Goal: Navigation & Orientation: Find specific page/section

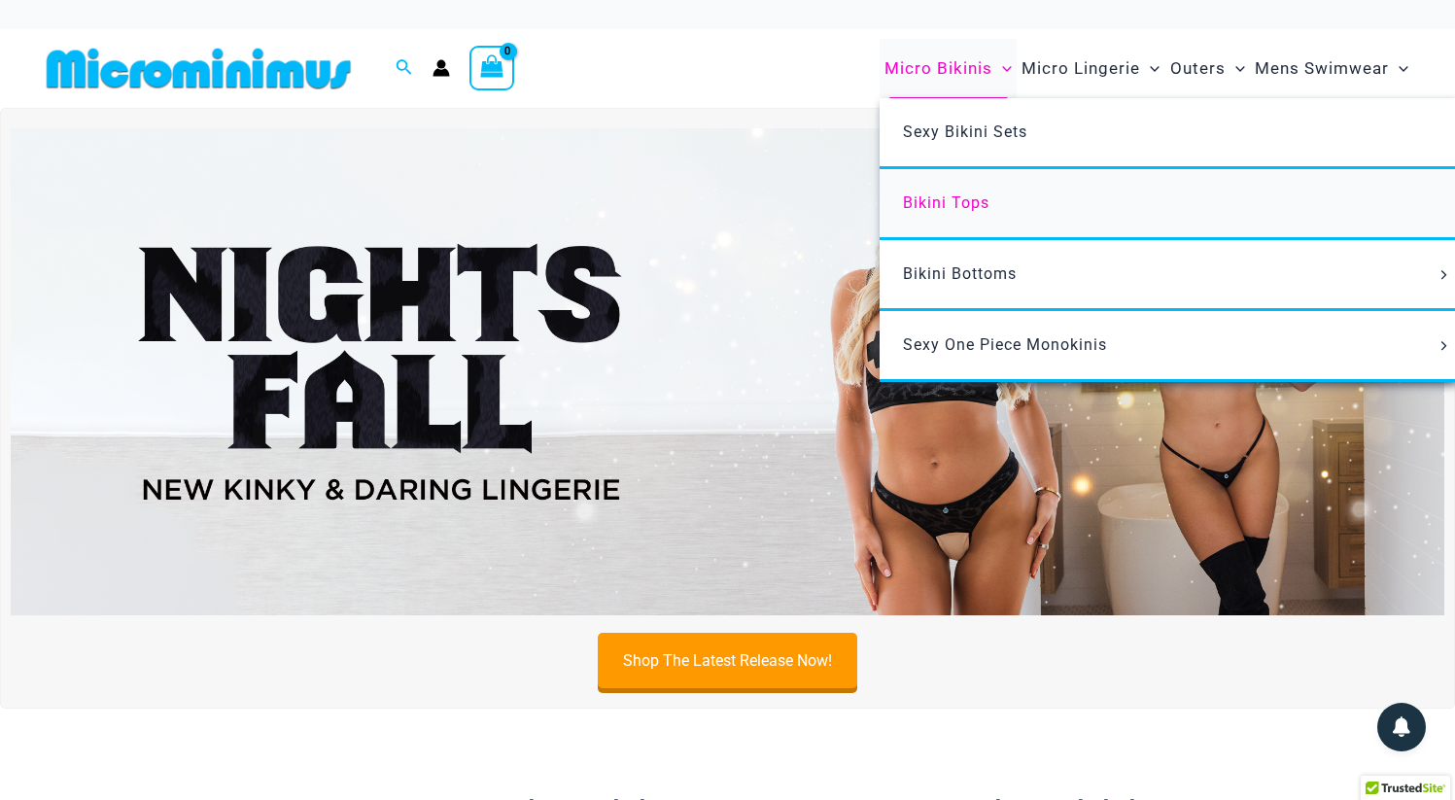
click at [950, 209] on span "Bikini Tops" at bounding box center [946, 202] width 87 height 18
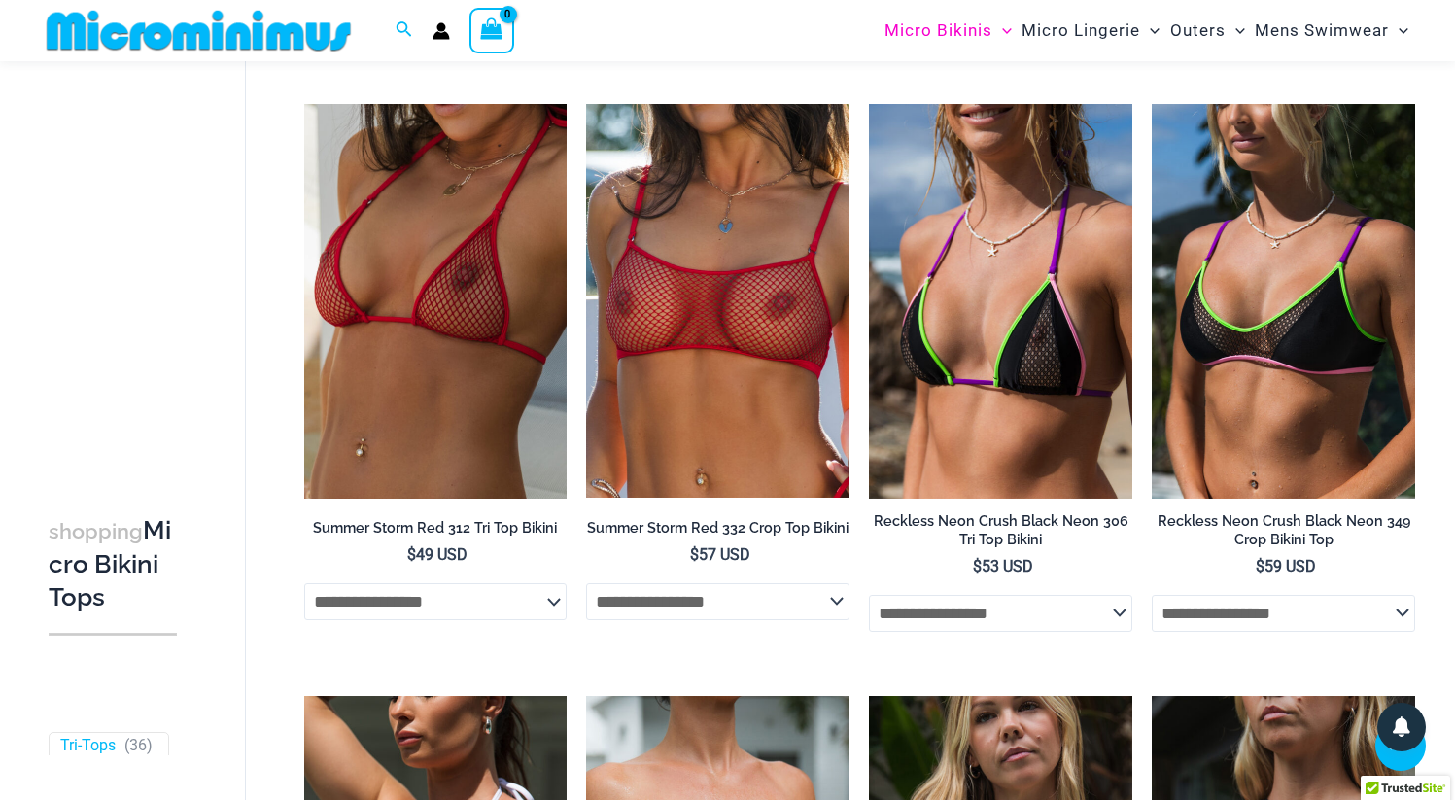
scroll to position [1267, 0]
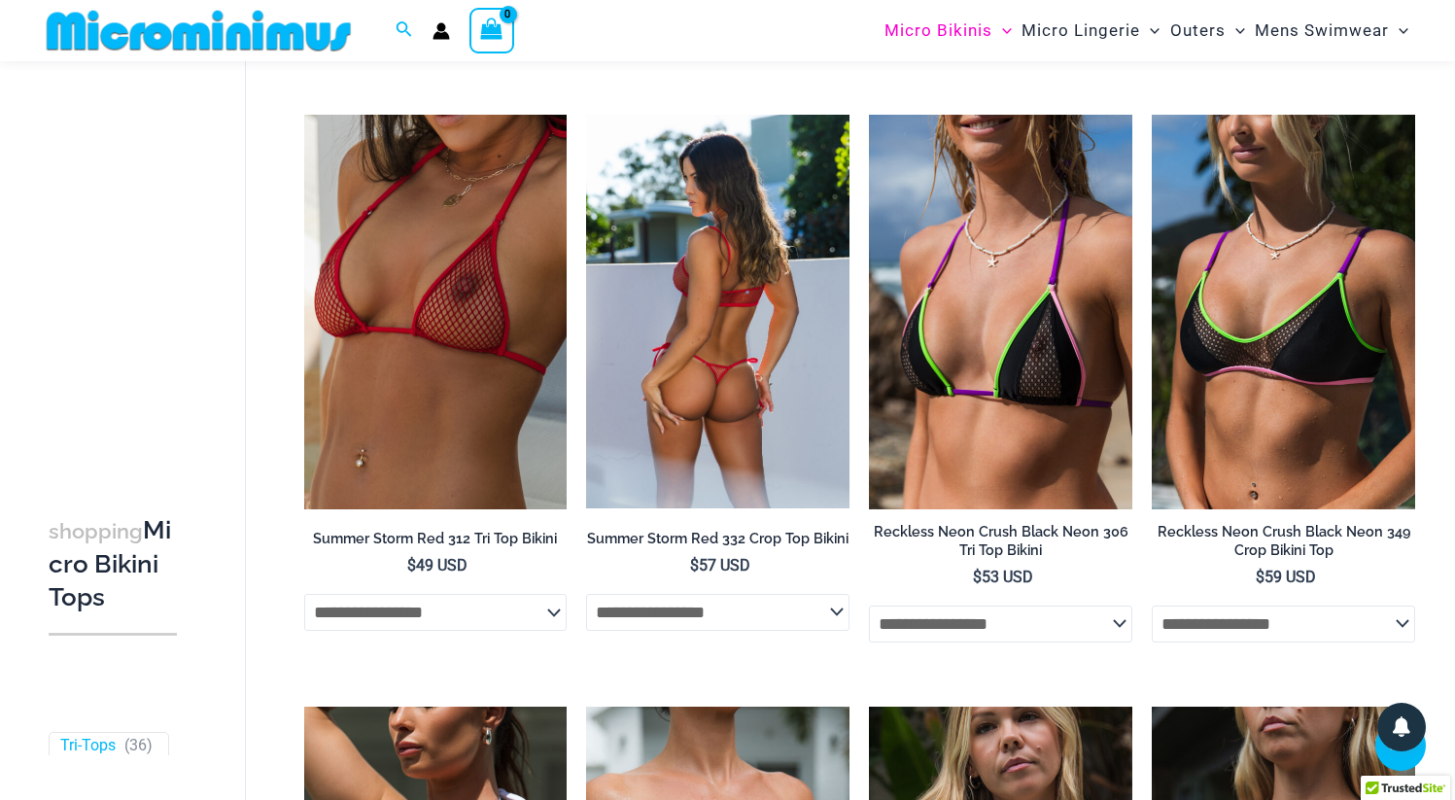
click at [720, 625] on select "**********" at bounding box center [717, 612] width 263 height 37
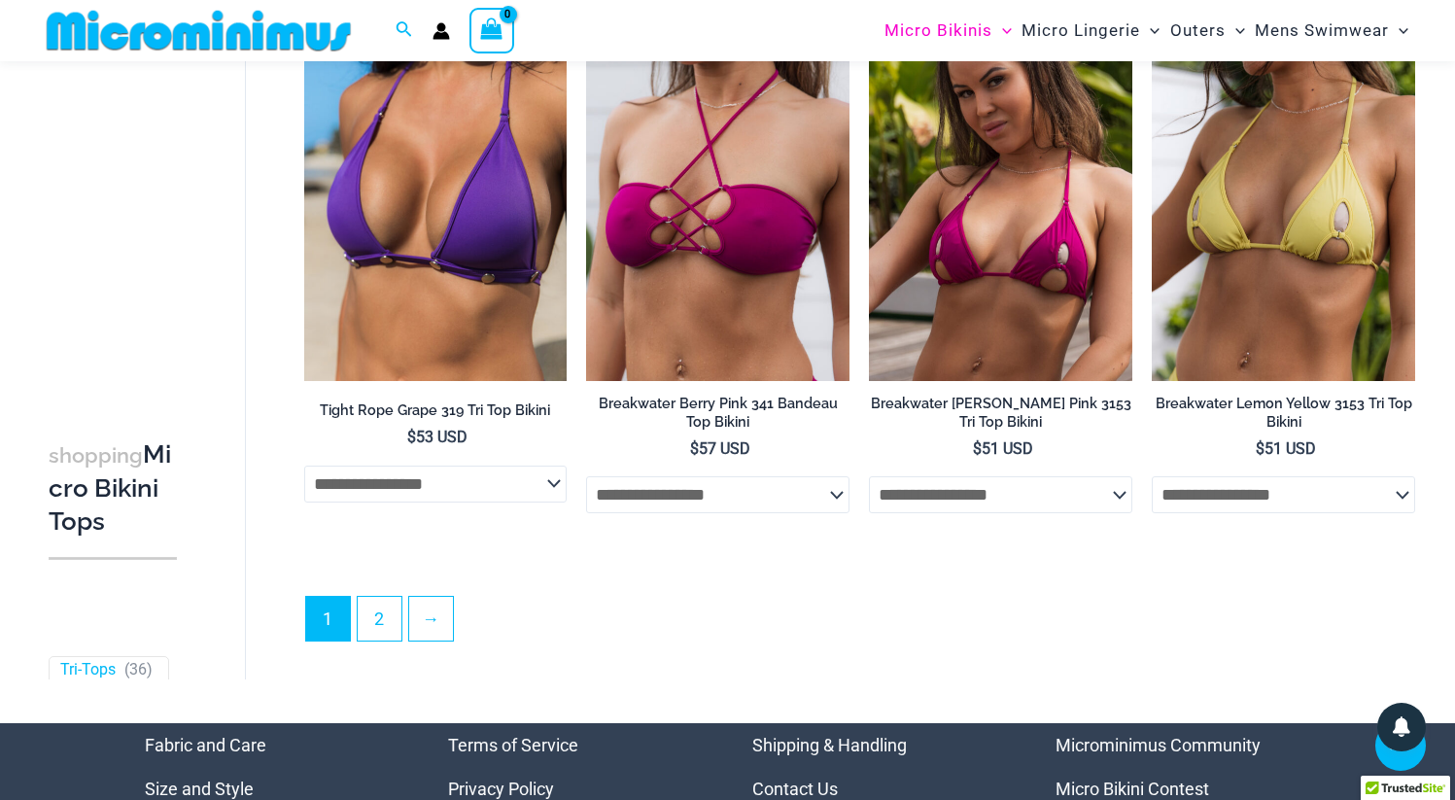
scroll to position [4944, 0]
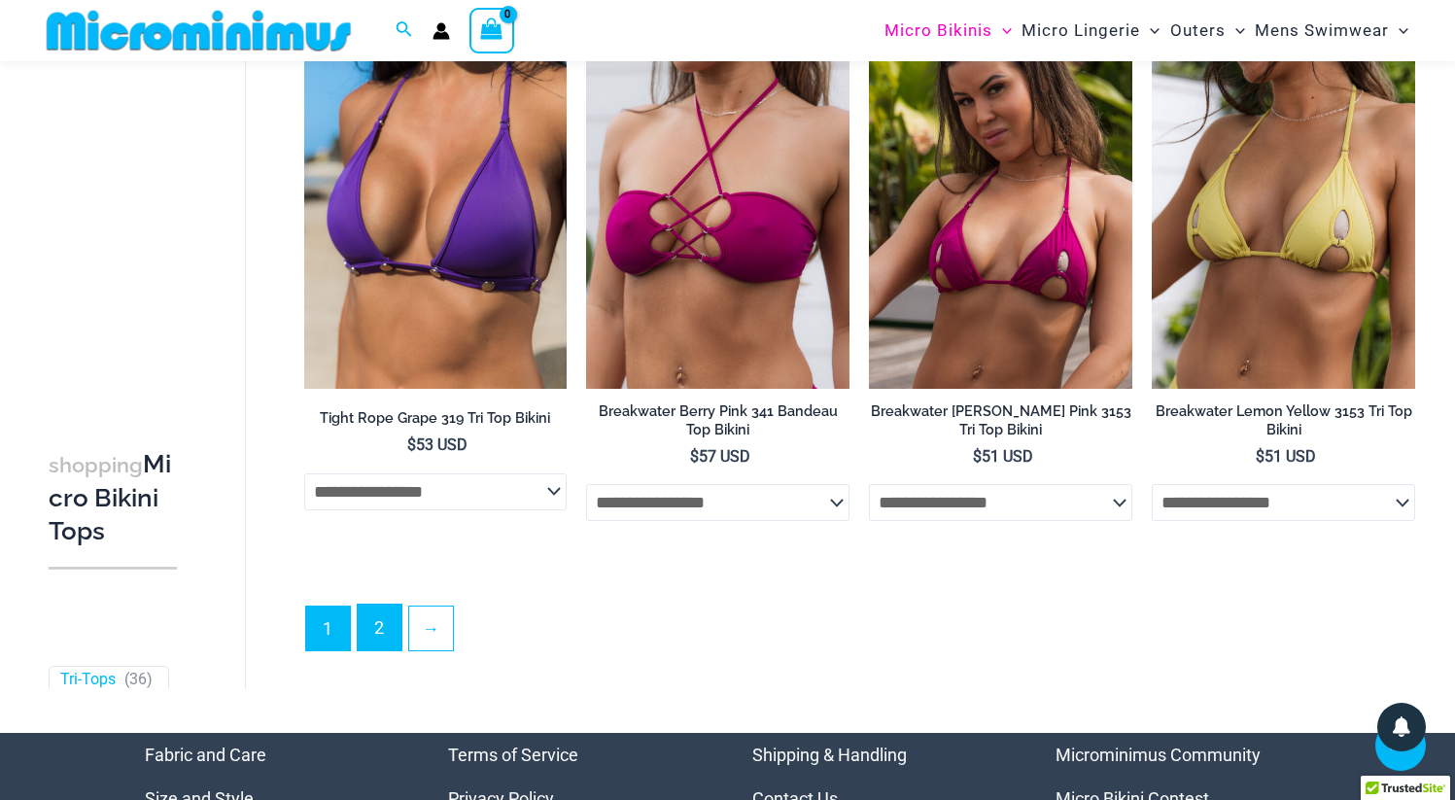
click at [382, 650] on link "2" at bounding box center [380, 628] width 44 height 46
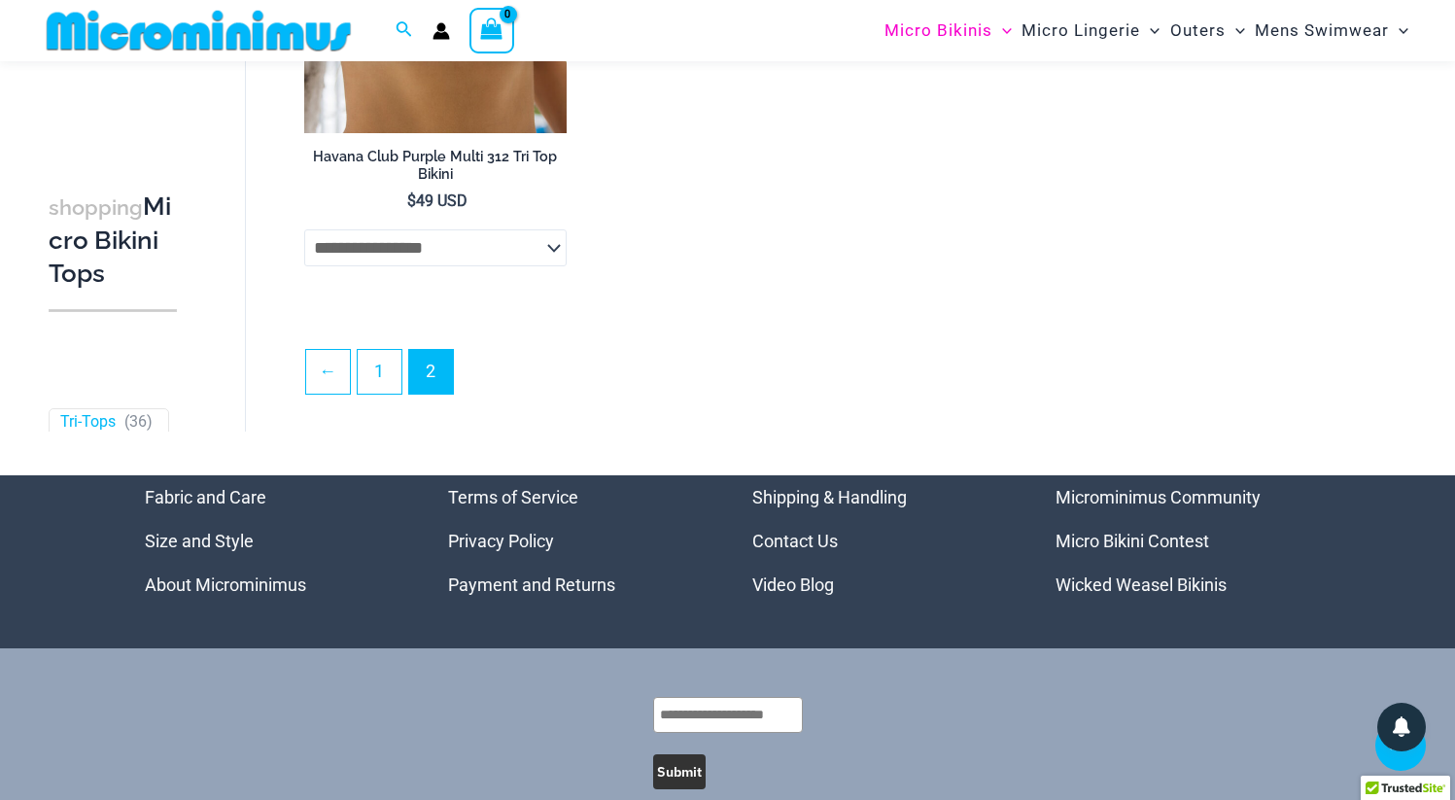
scroll to position [3422, 0]
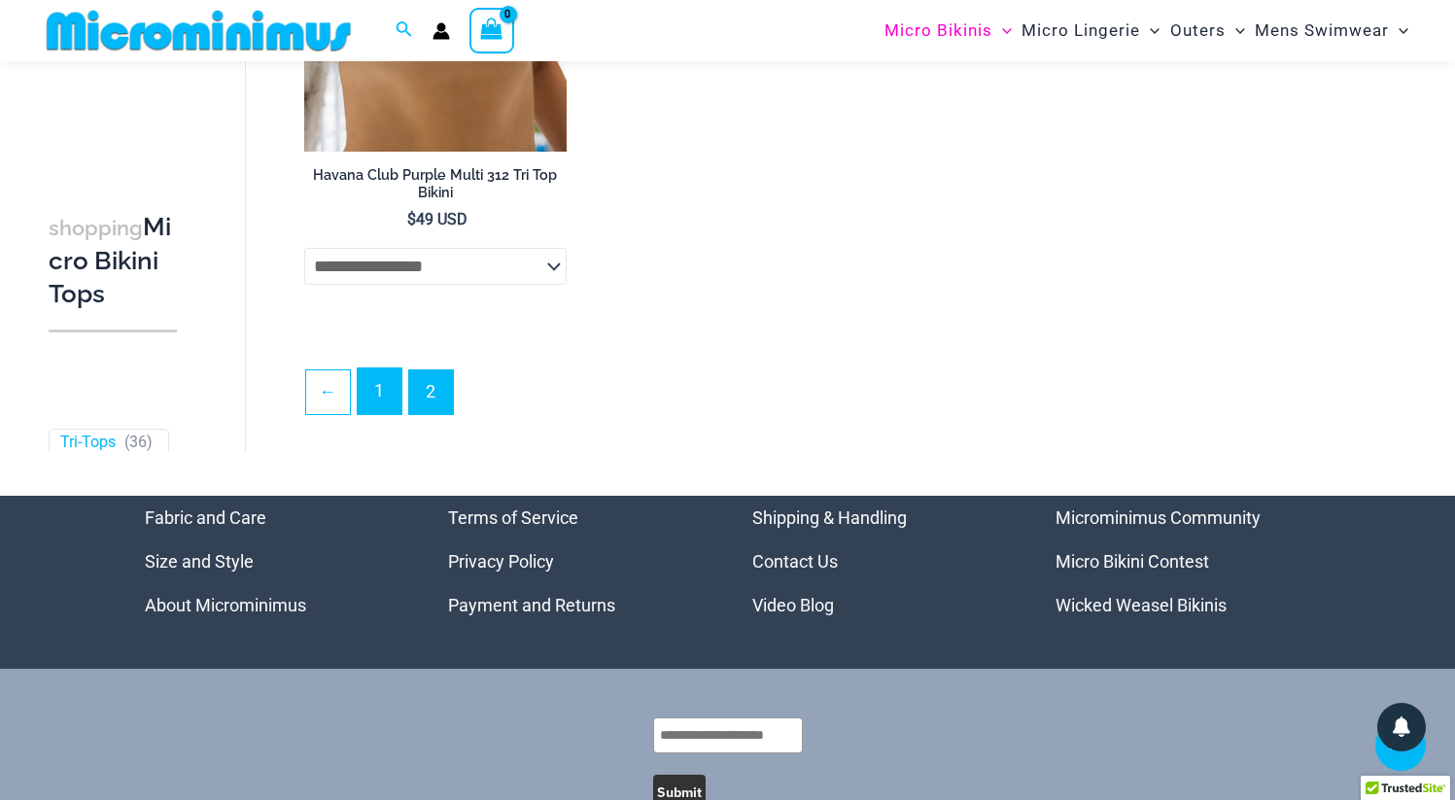
click at [375, 389] on link "1" at bounding box center [380, 391] width 44 height 46
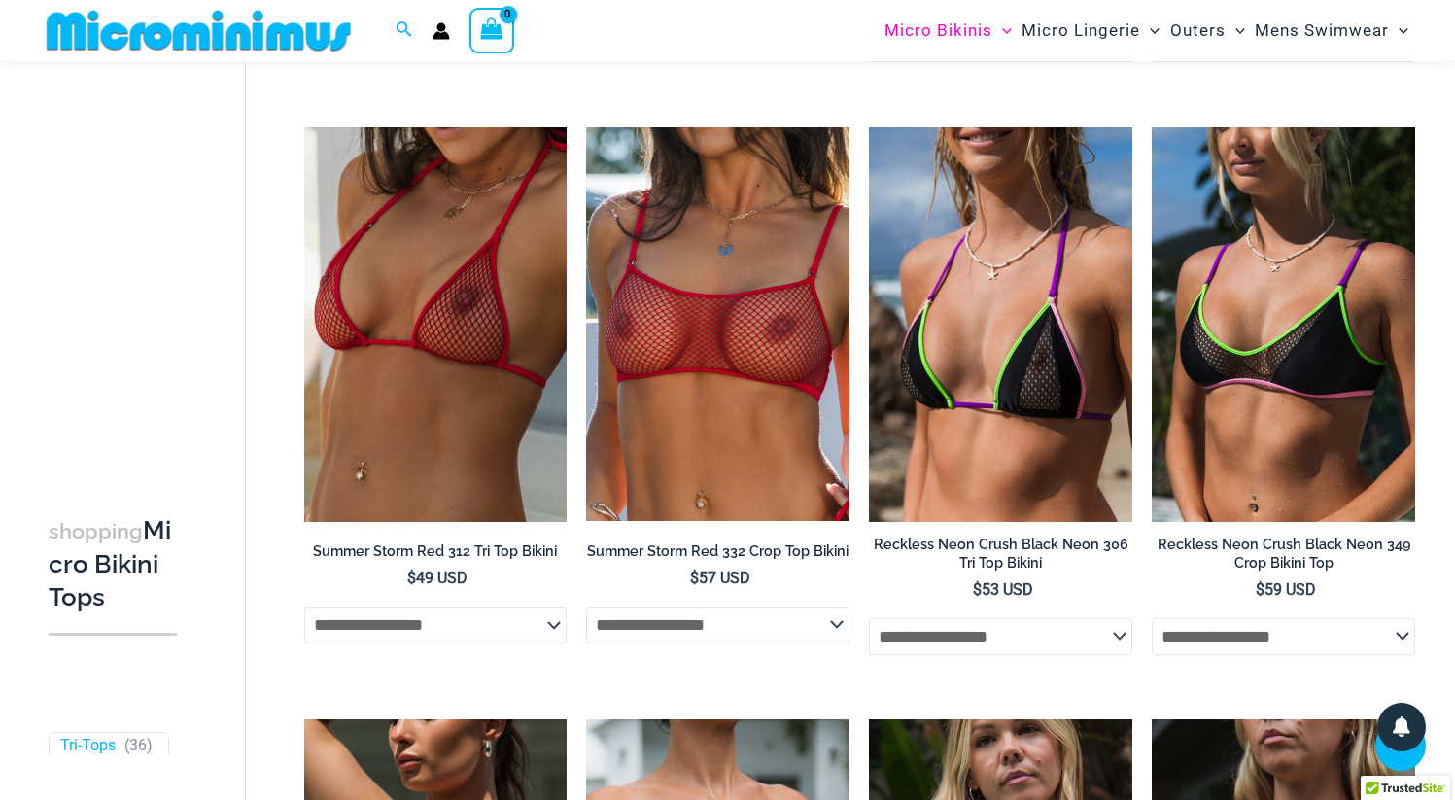
scroll to position [1232, 0]
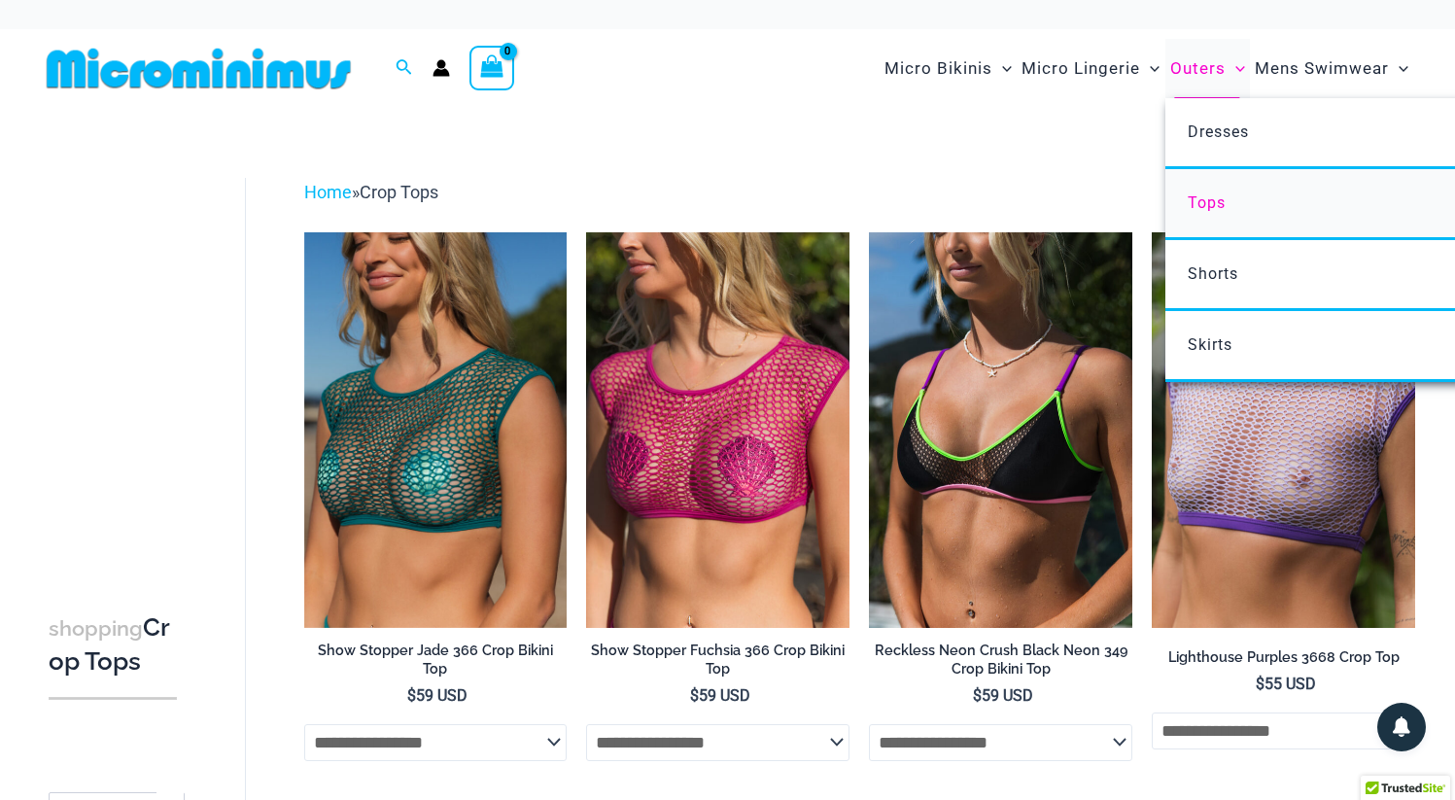
click at [1205, 204] on span "Tops" at bounding box center [1207, 202] width 38 height 18
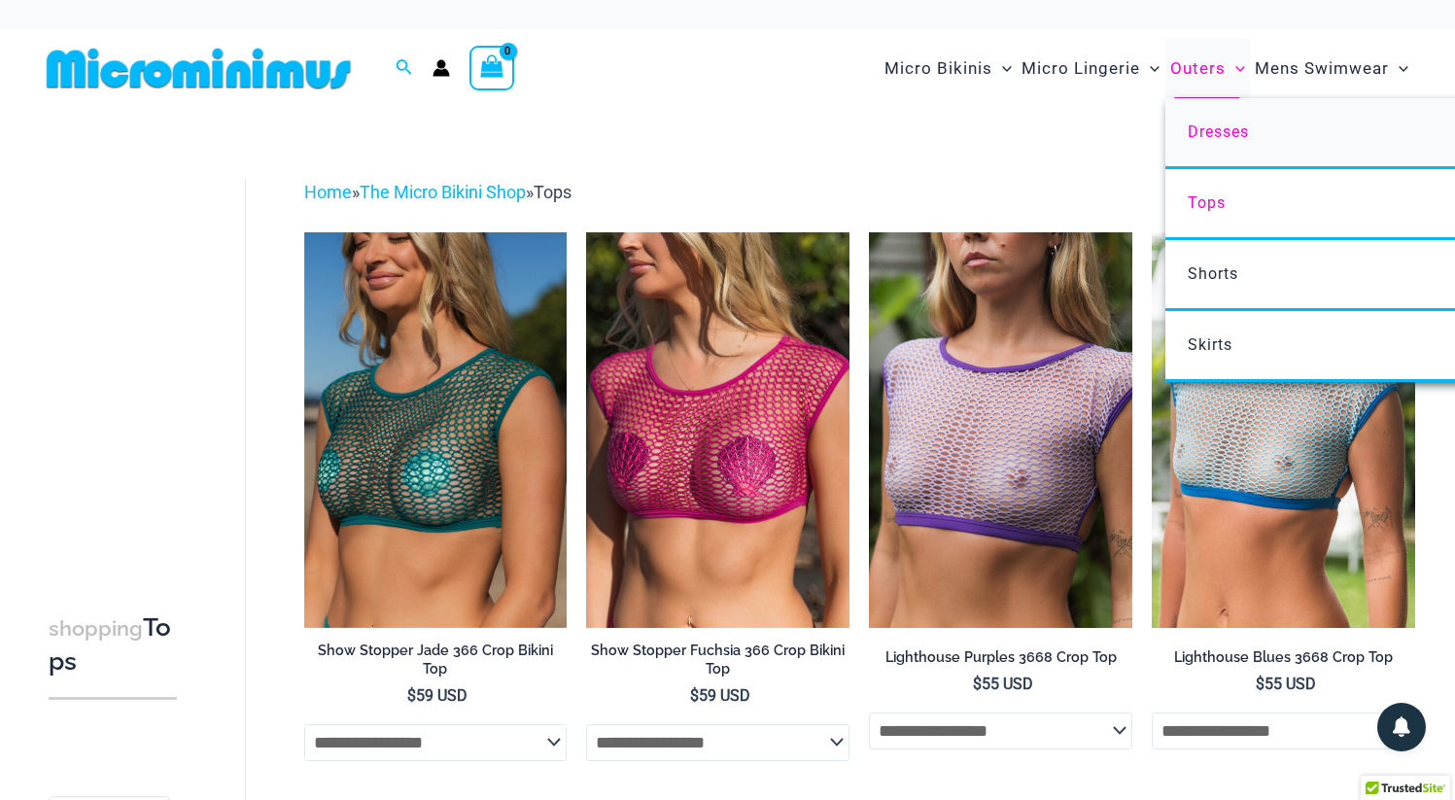
click at [1212, 115] on link "Dresses" at bounding box center [1454, 133] width 578 height 71
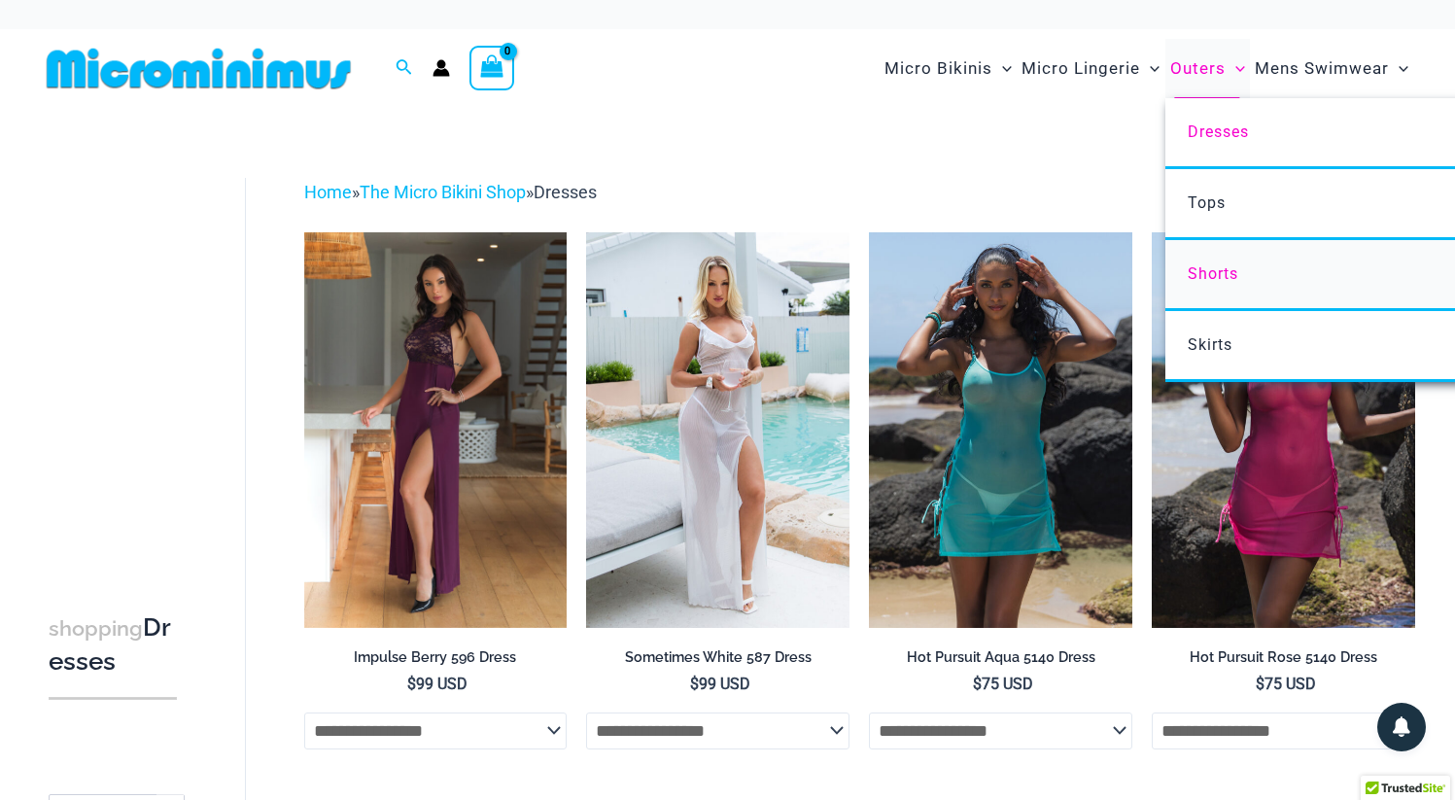
click at [1207, 276] on span "Shorts" at bounding box center [1213, 273] width 51 height 18
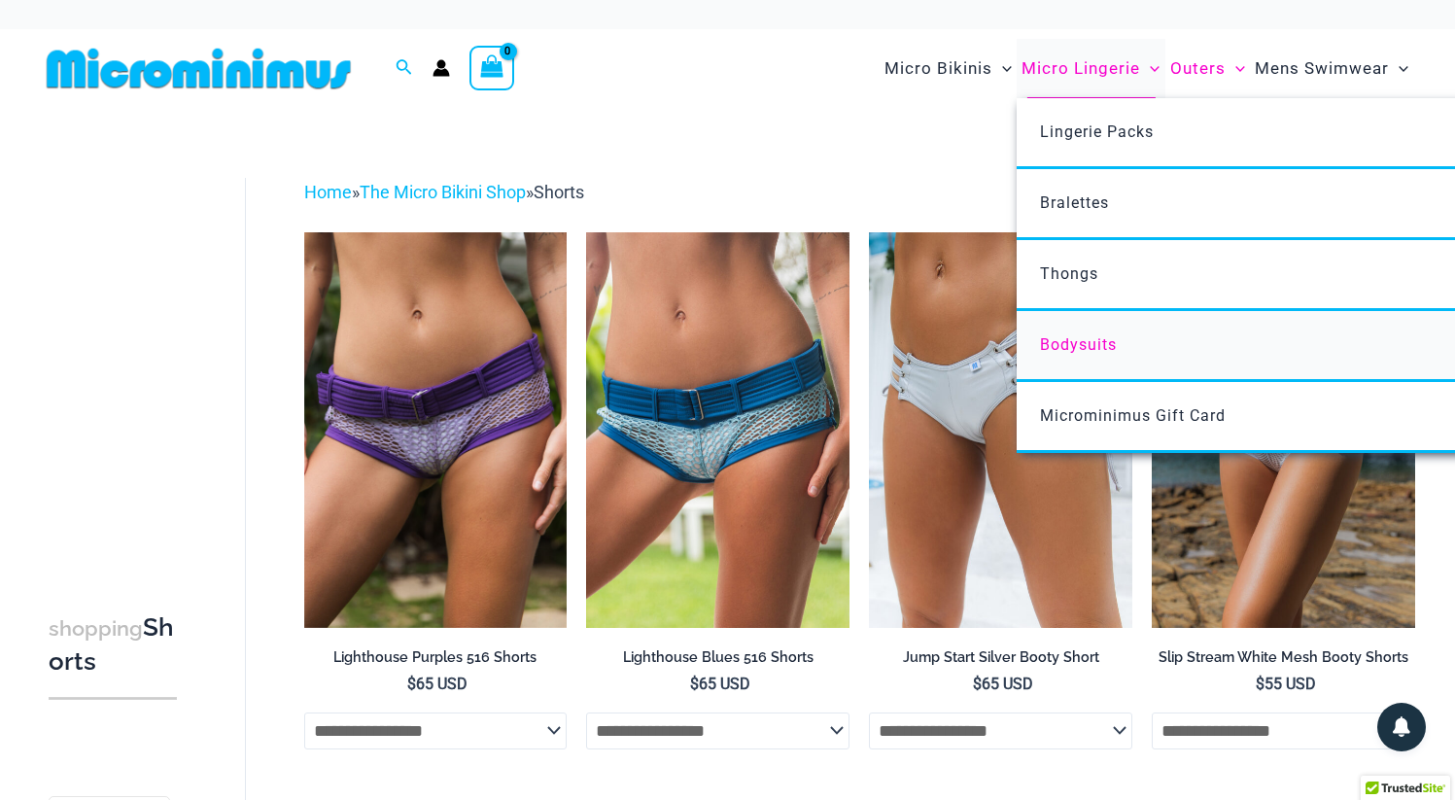
click at [1078, 338] on span "Bodysuits" at bounding box center [1078, 344] width 77 height 18
